Goal: Task Accomplishment & Management: Manage account settings

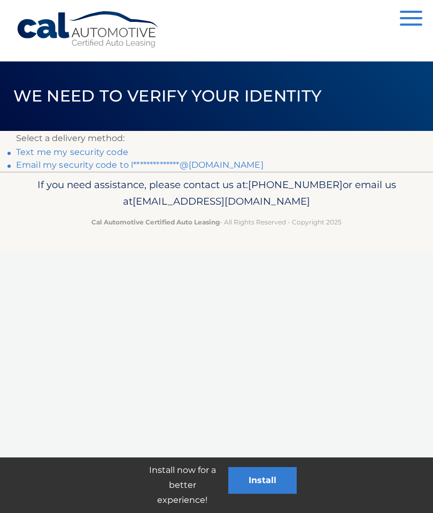
click at [108, 152] on link "Text me my security code" at bounding box center [72, 152] width 112 height 10
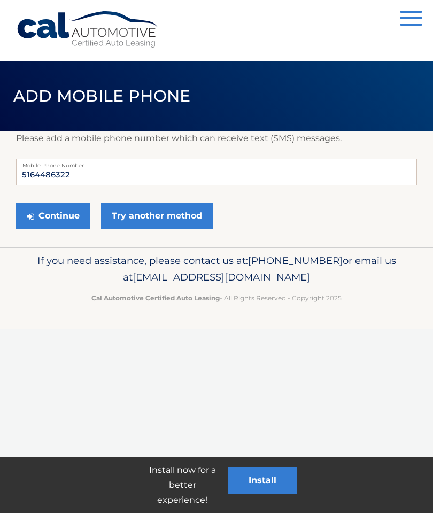
click at [71, 217] on button "Continue" at bounding box center [53, 215] width 74 height 27
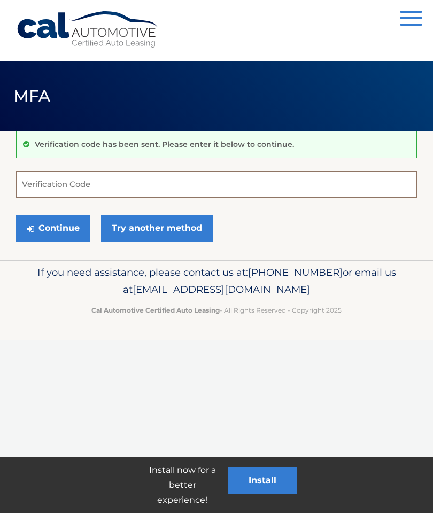
click at [133, 187] on input "Verification Code" at bounding box center [216, 184] width 401 height 27
type input "587186"
click at [66, 230] on button "Continue" at bounding box center [53, 228] width 74 height 27
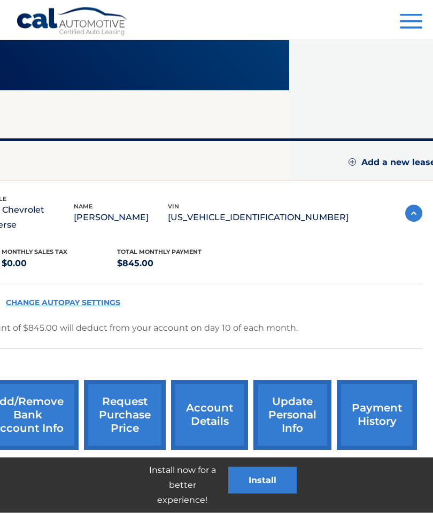
scroll to position [40, 144]
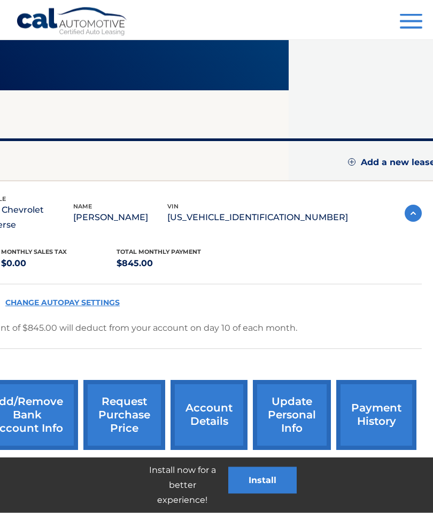
click at [383, 406] on link "payment history" at bounding box center [376, 415] width 80 height 70
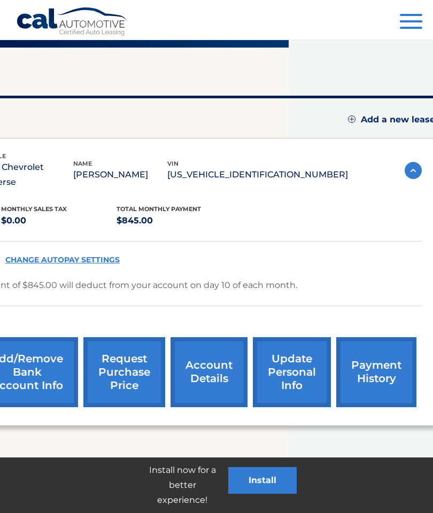
click at [215, 371] on link "account details" at bounding box center [208, 372] width 77 height 70
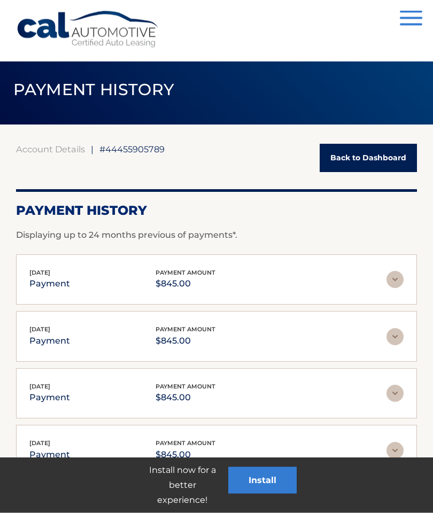
click at [393, 283] on img at bounding box center [394, 279] width 17 height 17
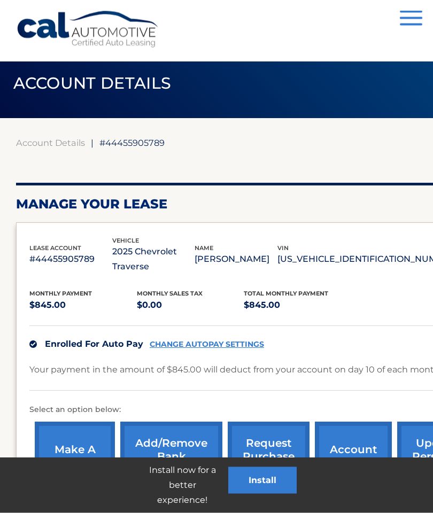
scroll to position [20, 0]
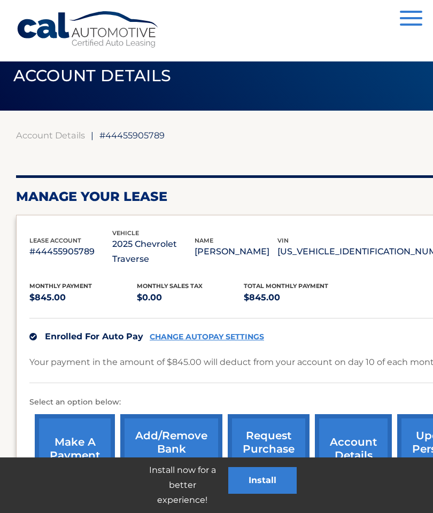
click at [193, 427] on link "Add/Remove bank account info" at bounding box center [171, 449] width 102 height 70
